Goal: Task Accomplishment & Management: Use online tool/utility

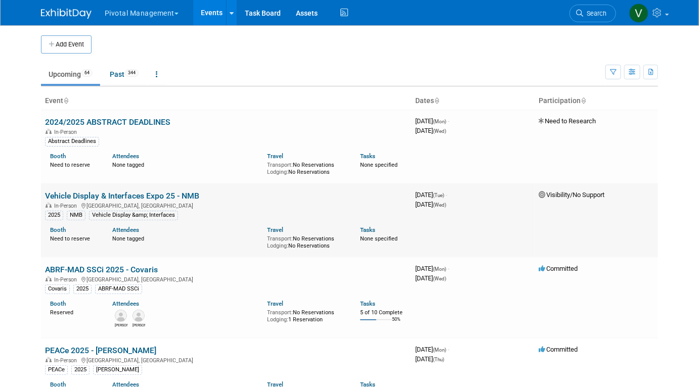
scroll to position [2270, 0]
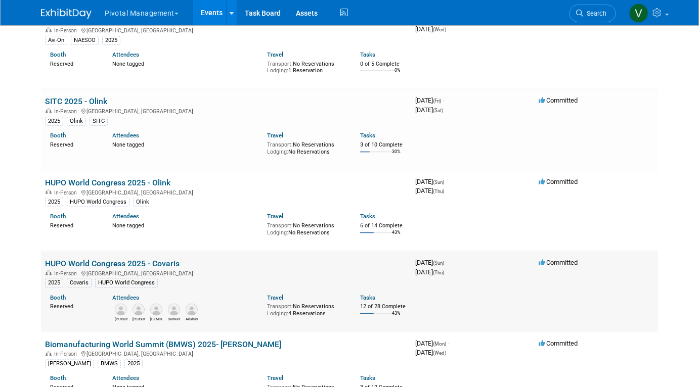
click at [107, 268] on link "HUPO World Congress 2025 - Covaris" at bounding box center [112, 264] width 134 height 10
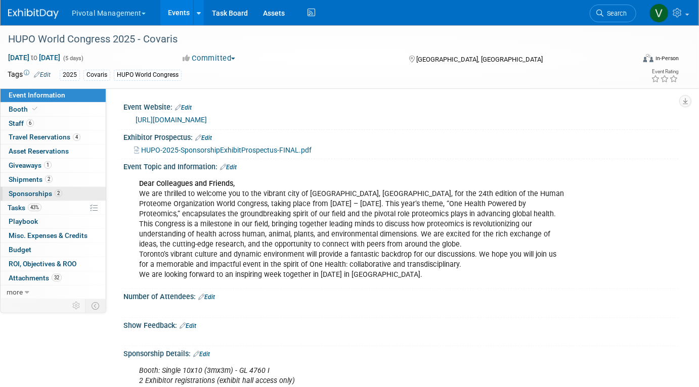
click at [31, 192] on span "Sponsorships 2" at bounding box center [36, 194] width 54 height 8
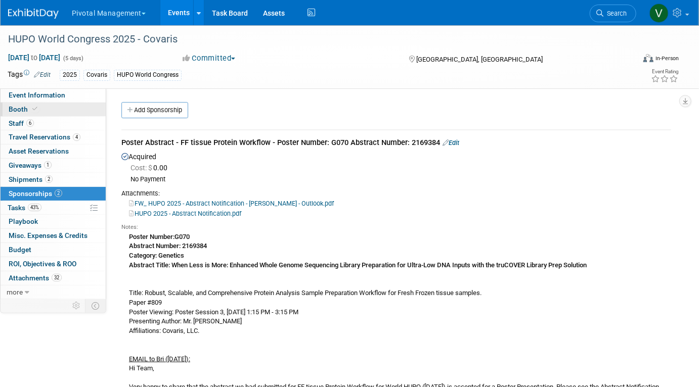
click at [55, 112] on link "Booth" at bounding box center [53, 110] width 105 height 14
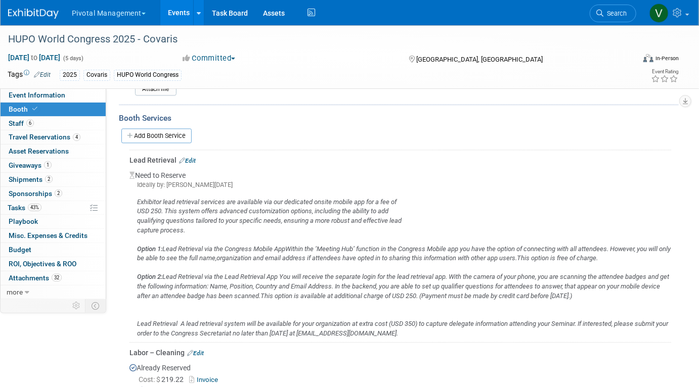
scroll to position [918, 0]
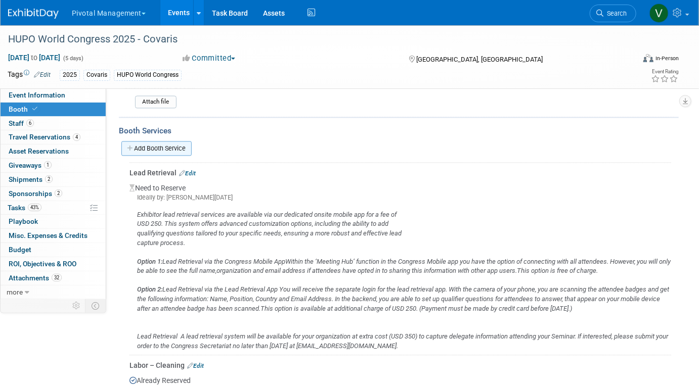
click at [176, 142] on link "Add Booth Service" at bounding box center [156, 148] width 70 height 15
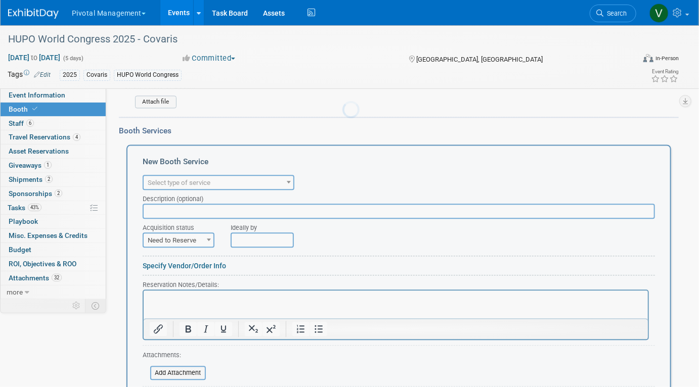
scroll to position [0, 0]
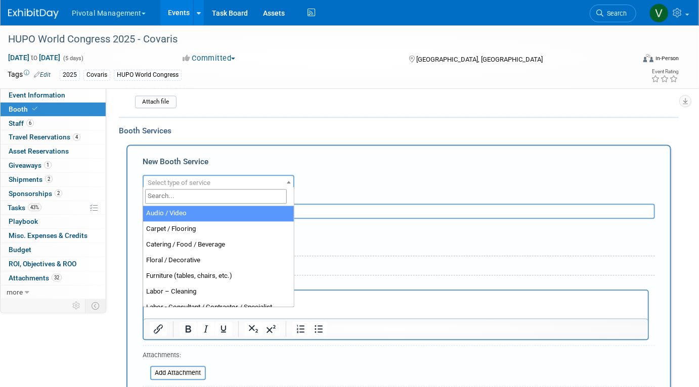
click at [192, 175] on span "Select type of service" at bounding box center [219, 182] width 152 height 15
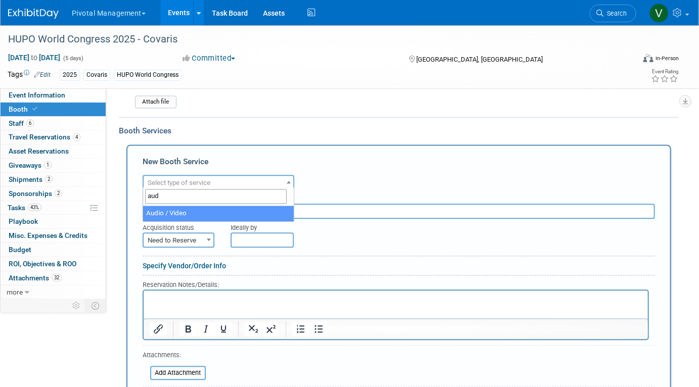
type input "aud"
select select "2"
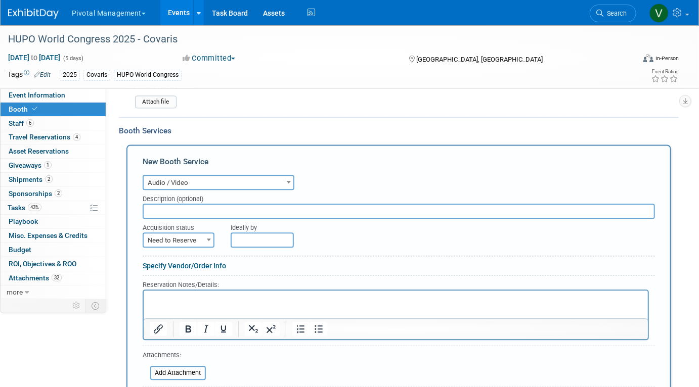
click at [167, 292] on html at bounding box center [395, 297] width 504 height 14
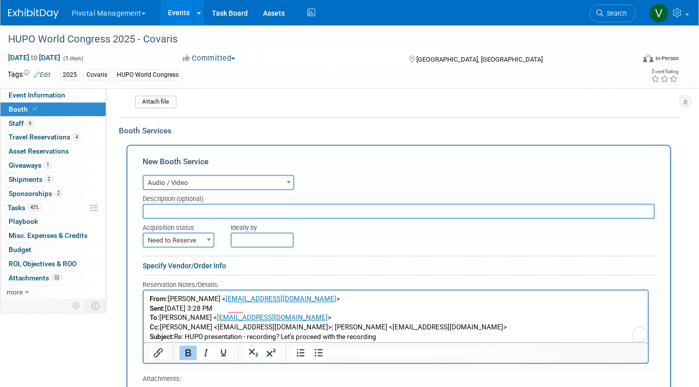
click at [183, 210] on input "text" at bounding box center [399, 211] width 512 height 15
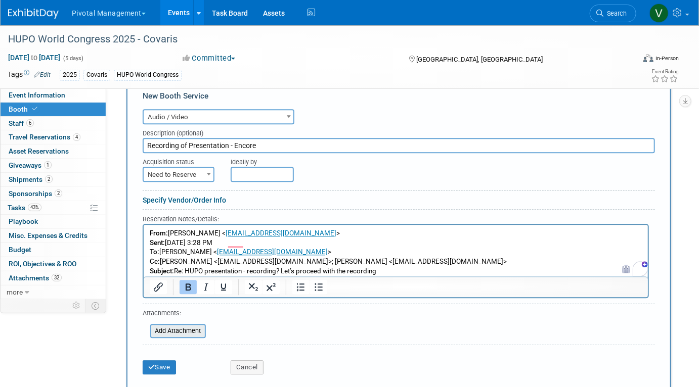
scroll to position [987, 0]
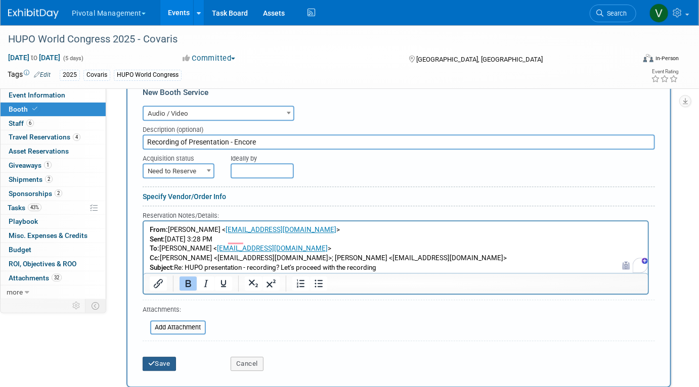
type input "Recording of Presentation - Encore"
click at [168, 360] on button "Save" at bounding box center [159, 364] width 33 height 14
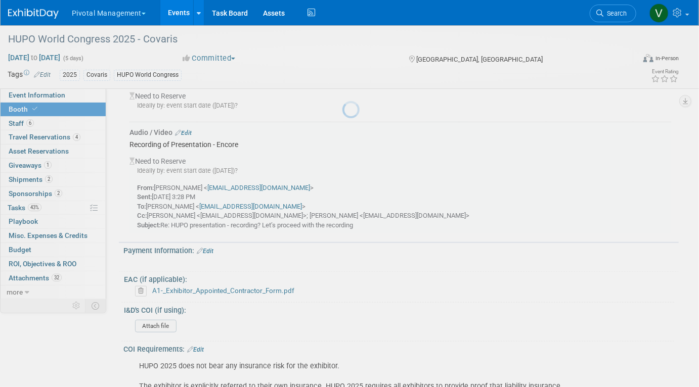
scroll to position [1976, 0]
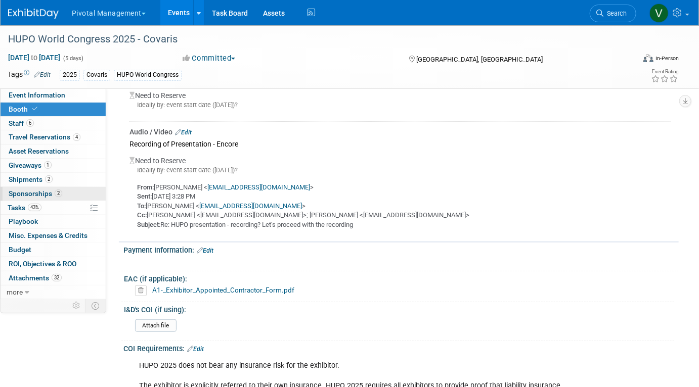
click at [40, 188] on link "2 Sponsorships 2" at bounding box center [53, 194] width 105 height 14
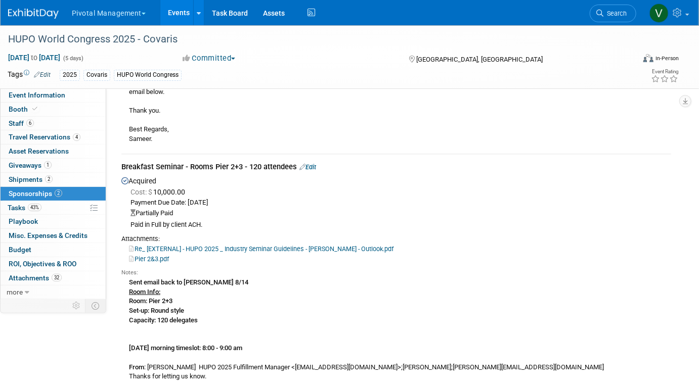
scroll to position [305, 0]
drag, startPoint x: 189, startPoint y: 166, endPoint x: 242, endPoint y: 168, distance: 53.6
click at [242, 168] on div "Breakfast Seminar - Rooms Pier 2+3 - 120 attendees Edit" at bounding box center [395, 167] width 549 height 13
copy div "Rooms Pier 2+3"
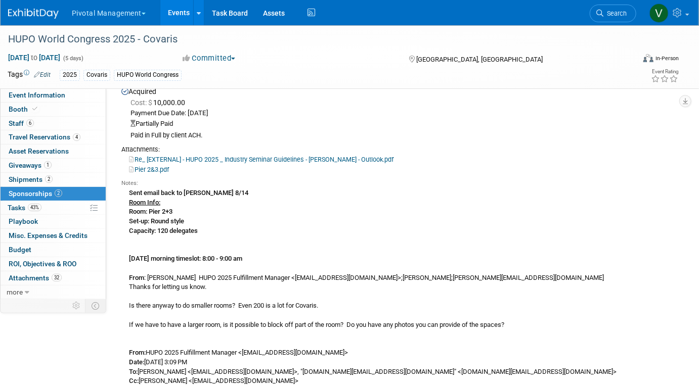
scroll to position [407, 0]
